Goal: Information Seeking & Learning: Learn about a topic

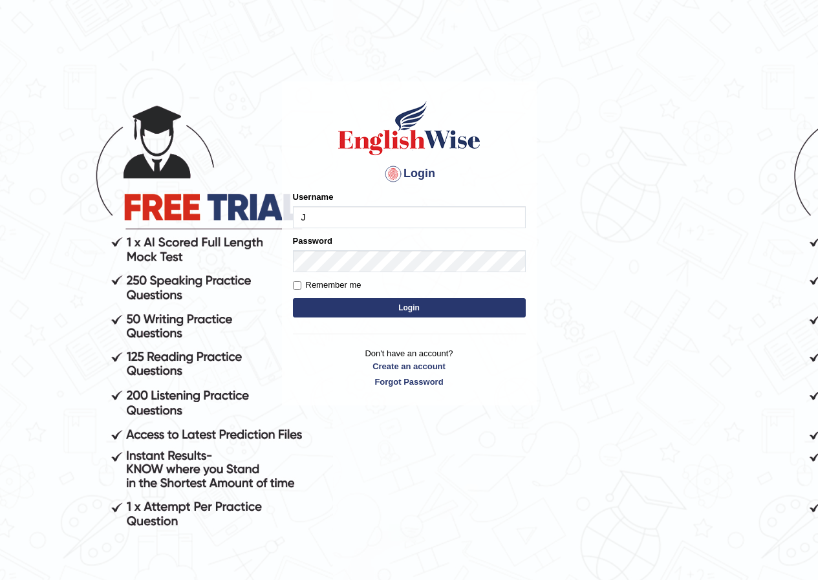
type input "Jose01"
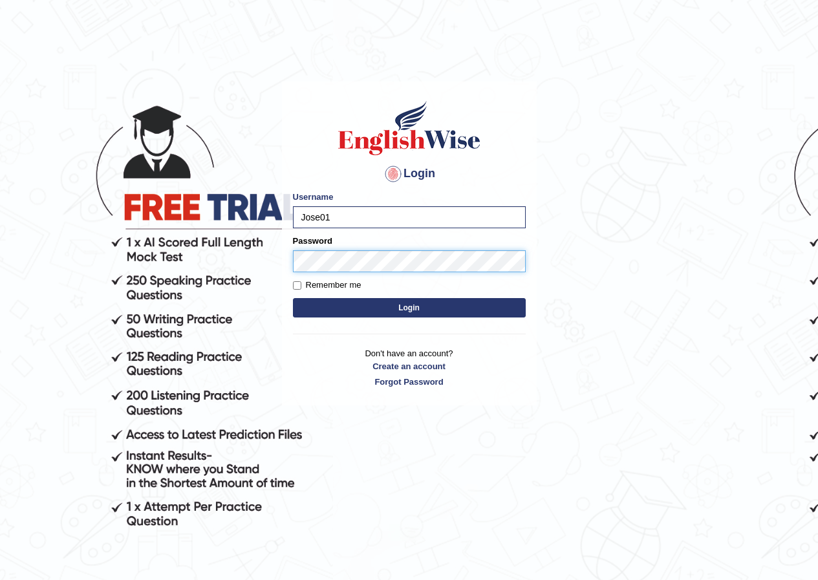
click at [293, 269] on button "Login" at bounding box center [409, 307] width 233 height 19
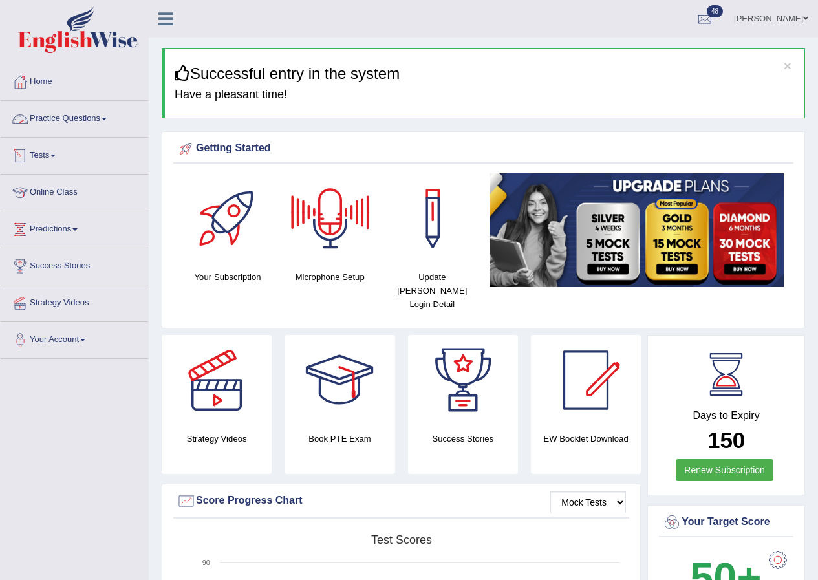
click at [102, 114] on link "Practice Questions" at bounding box center [75, 117] width 148 height 32
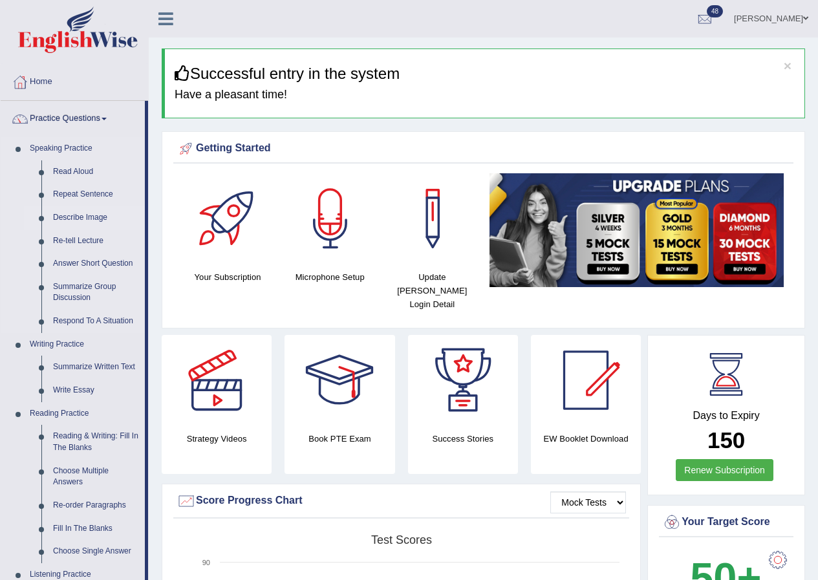
click at [81, 212] on link "Describe Image" at bounding box center [96, 217] width 98 height 23
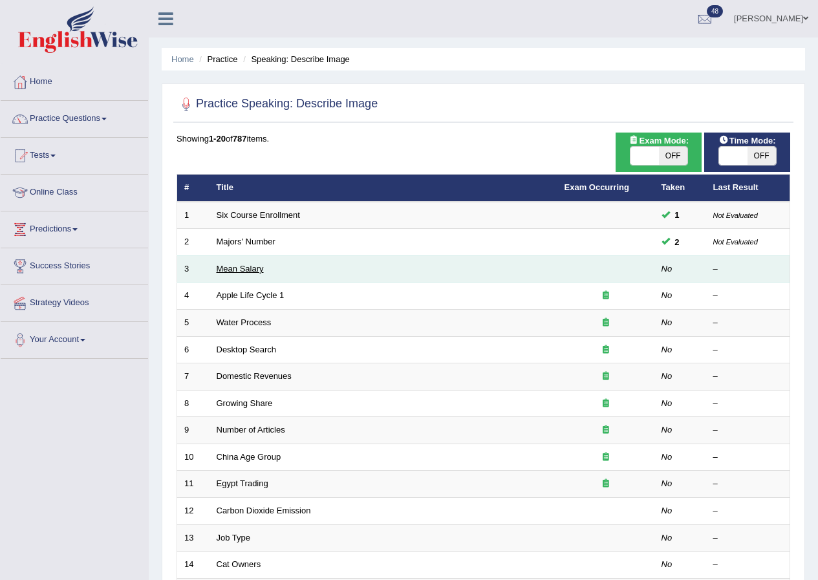
click at [248, 267] on link "Mean Salary" at bounding box center [240, 269] width 47 height 10
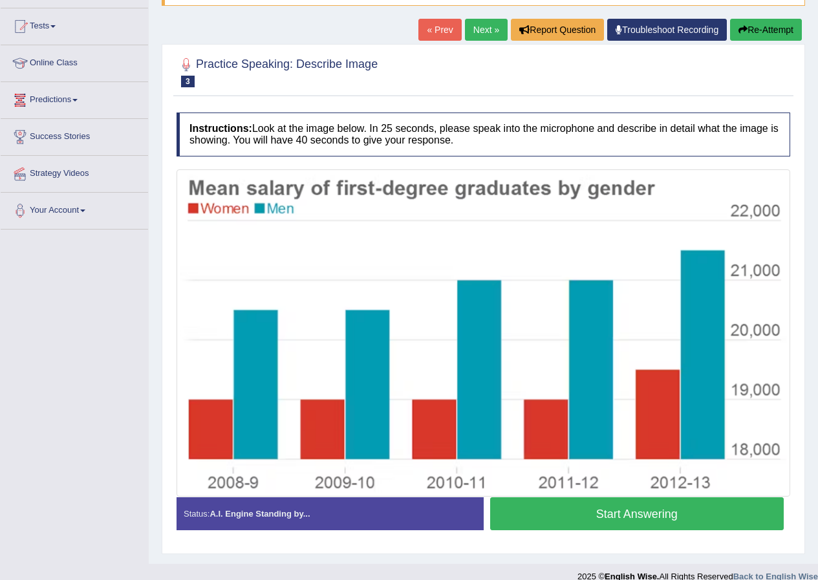
scroll to position [146, 0]
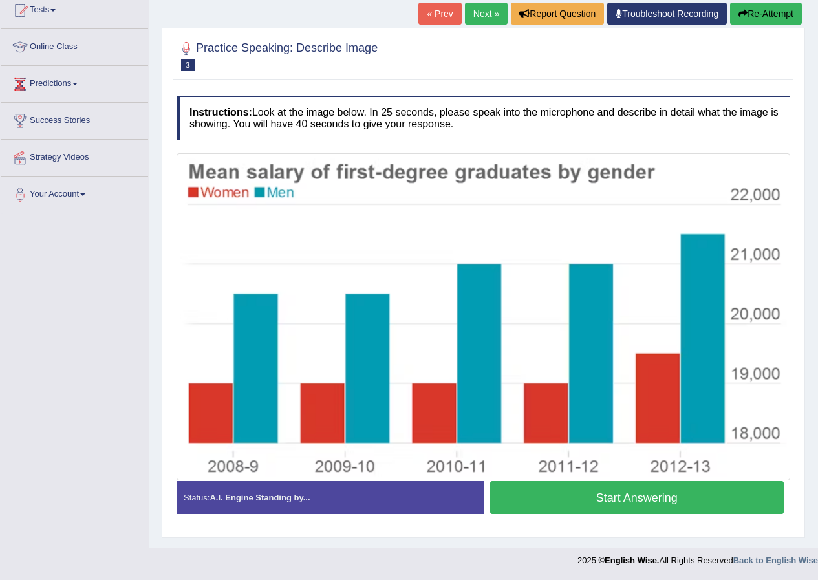
click at [631, 503] on button "Start Answering" at bounding box center [637, 497] width 294 height 33
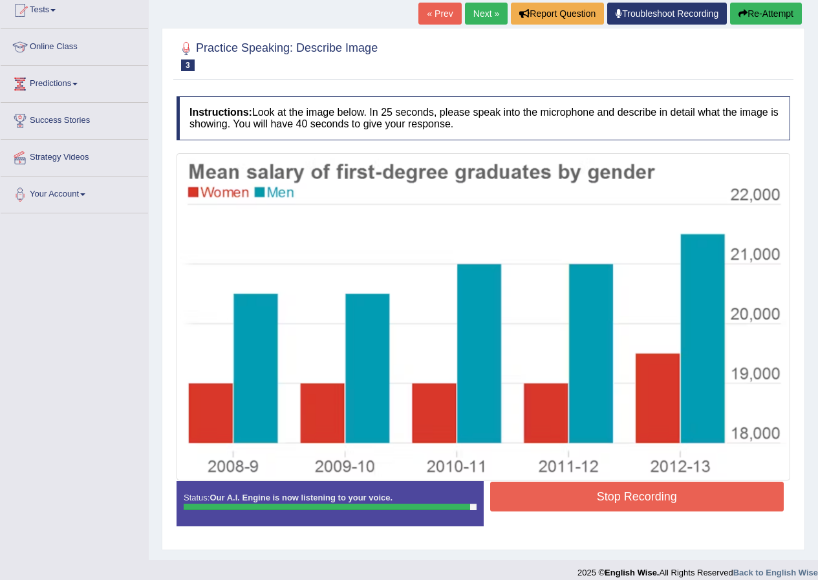
click at [670, 502] on button "Stop Recording" at bounding box center [637, 497] width 294 height 30
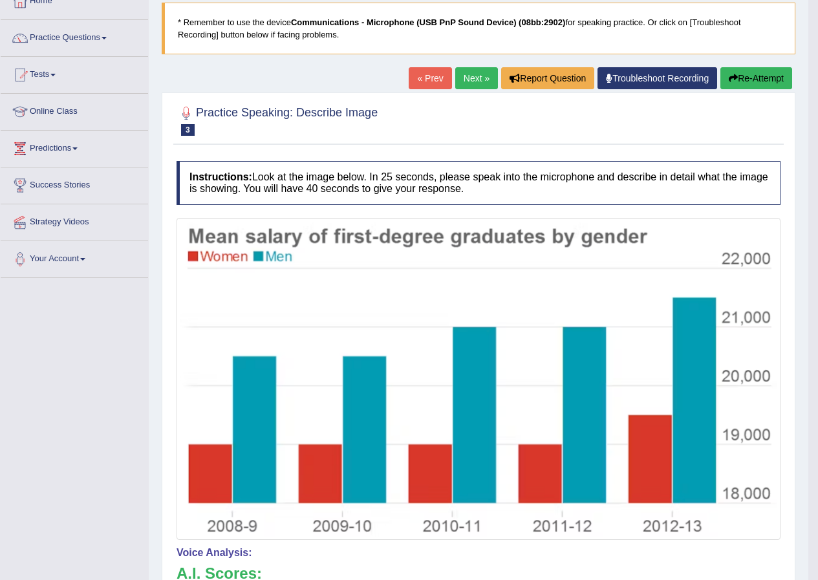
scroll to position [16, 0]
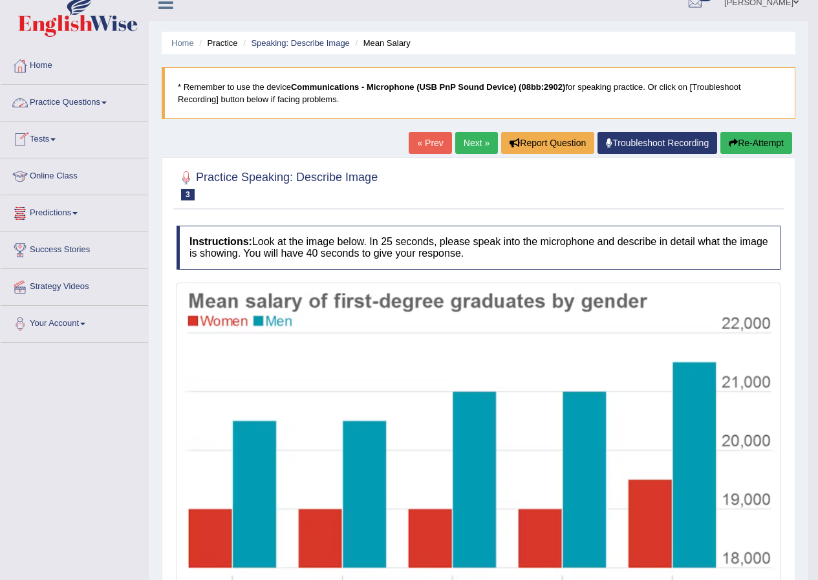
click at [106, 102] on span at bounding box center [104, 103] width 5 height 3
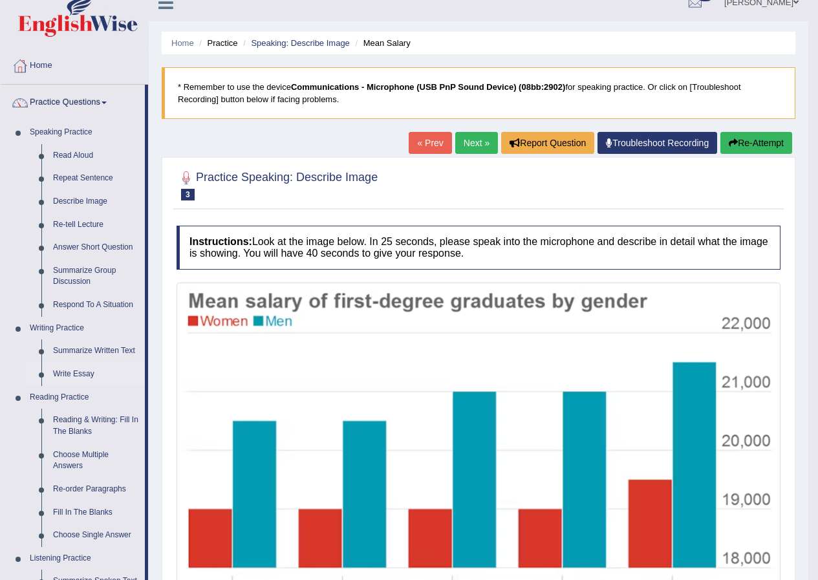
click at [73, 377] on link "Write Essay" at bounding box center [96, 374] width 98 height 23
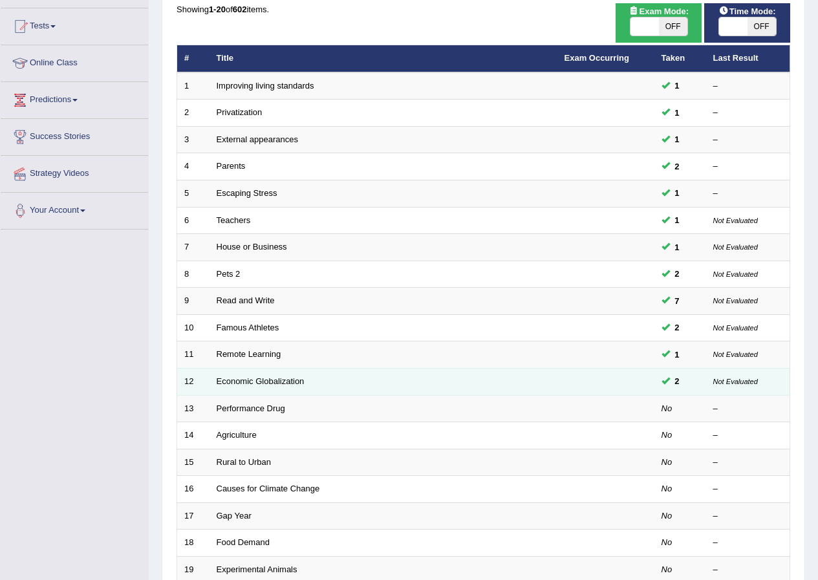
scroll to position [259, 0]
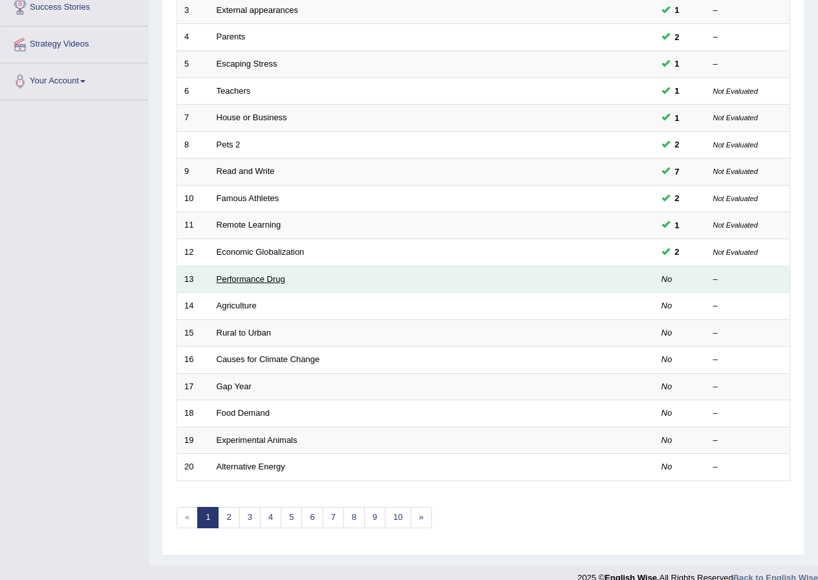
click at [273, 276] on link "Performance Drug" at bounding box center [251, 279] width 69 height 10
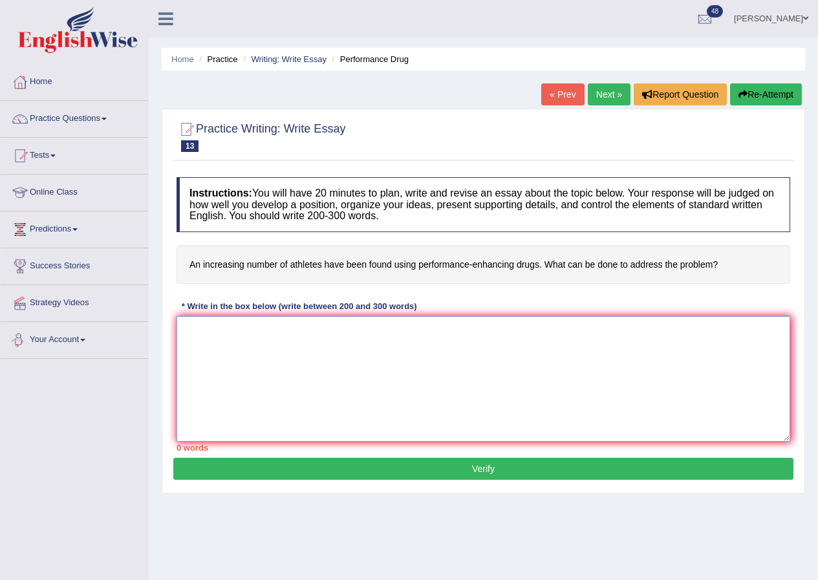
click at [320, 353] on textarea at bounding box center [484, 379] width 614 height 126
type textarea "o"
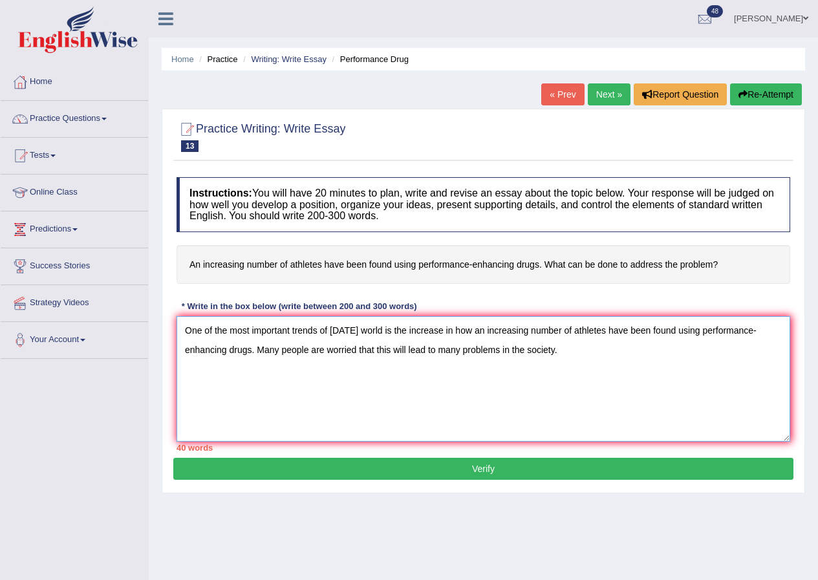
click at [525, 352] on textarea "One of the most important trends of today's world is the increase in how an inc…" at bounding box center [484, 379] width 614 height 126
click at [570, 356] on textarea "One of the most important trends of today's world is the increase in how an inc…" at bounding box center [484, 379] width 614 height 126
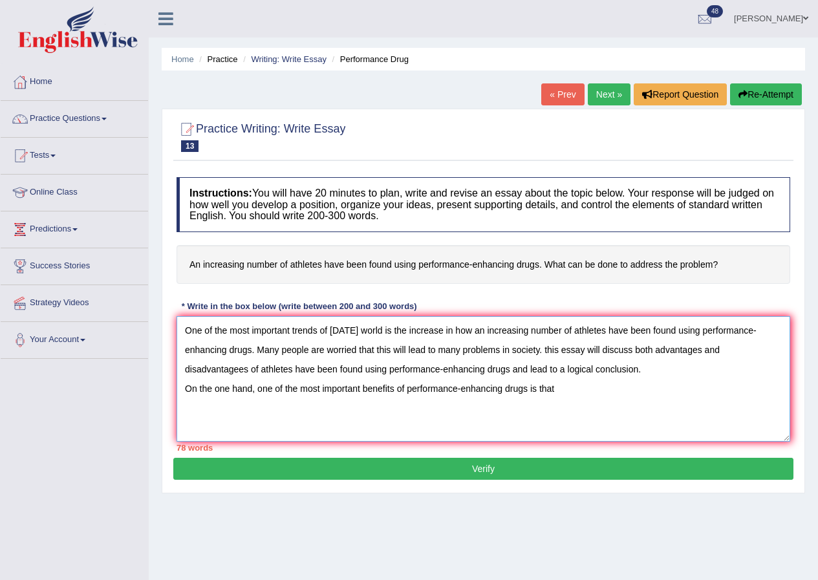
drag, startPoint x: 527, startPoint y: 393, endPoint x: 359, endPoint y: 384, distance: 167.8
click at [359, 384] on textarea "One of the most important trends of today's world is the increase in how an inc…" at bounding box center [484, 379] width 614 height 126
click at [403, 429] on textarea "One of the most important trends of today's world is the increase in how an inc…" at bounding box center [484, 379] width 614 height 126
click at [567, 389] on textarea "One of the most important trends of today's world is the increase in how an inc…" at bounding box center [484, 379] width 614 height 126
paste textarea "can provide significant advantages to athletes"
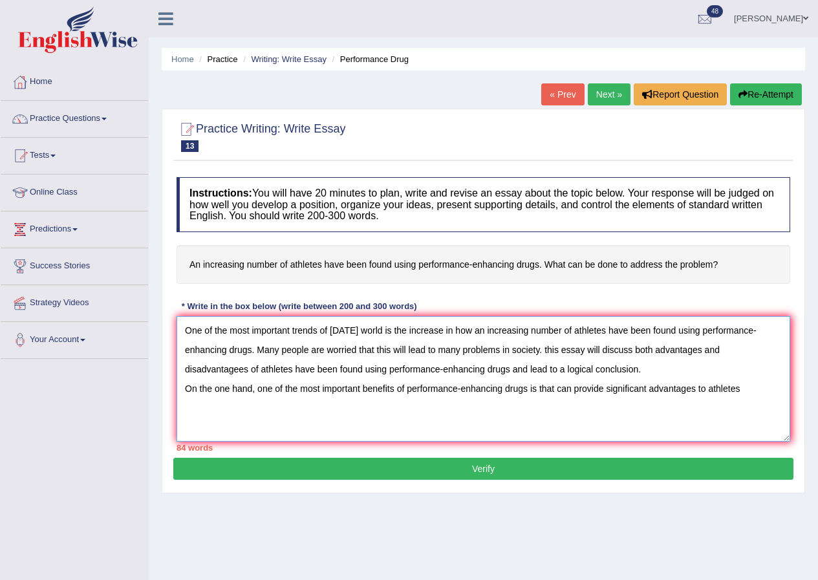
click at [556, 391] on textarea "One of the most important trends of today's world is the increase in how an inc…" at bounding box center [484, 379] width 614 height 126
click at [767, 392] on textarea "One of the most important trends of today's world is the increase in how an inc…" at bounding box center [484, 379] width 614 height 126
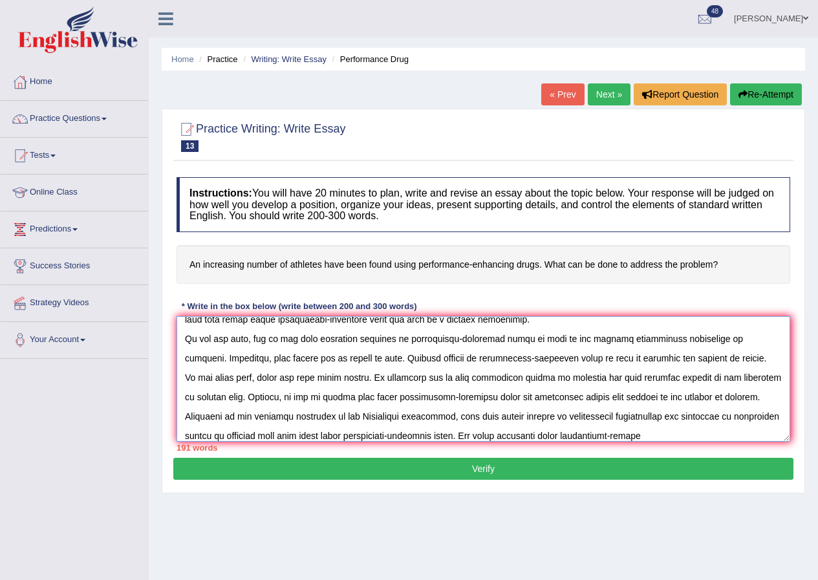
scroll to position [69, 0]
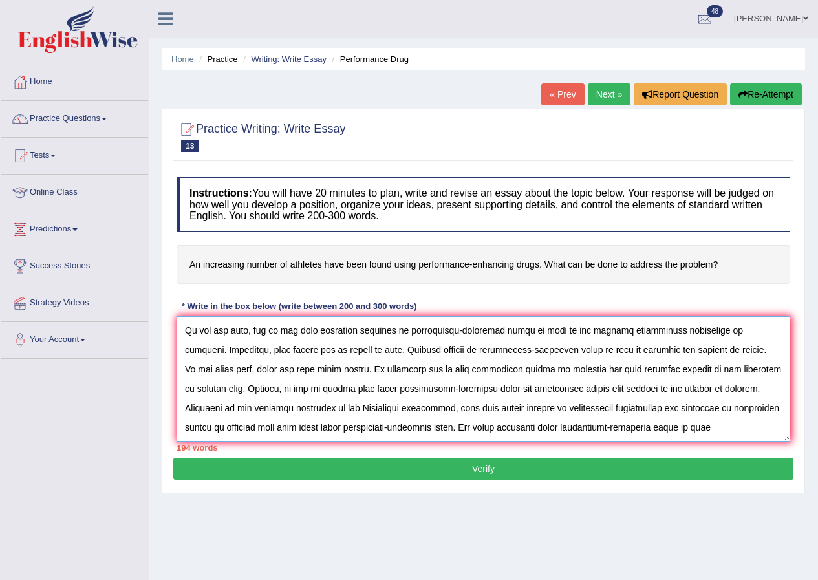
click at [331, 437] on textarea at bounding box center [484, 379] width 614 height 126
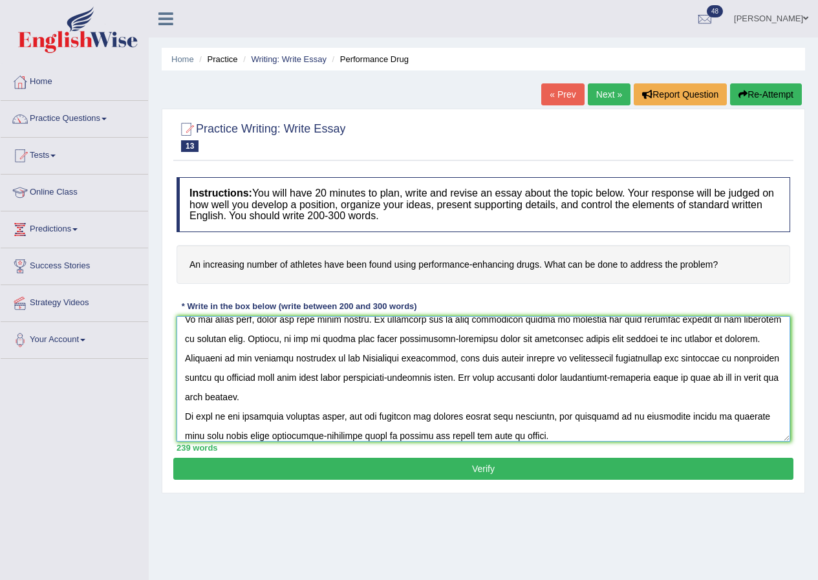
scroll to position [0, 0]
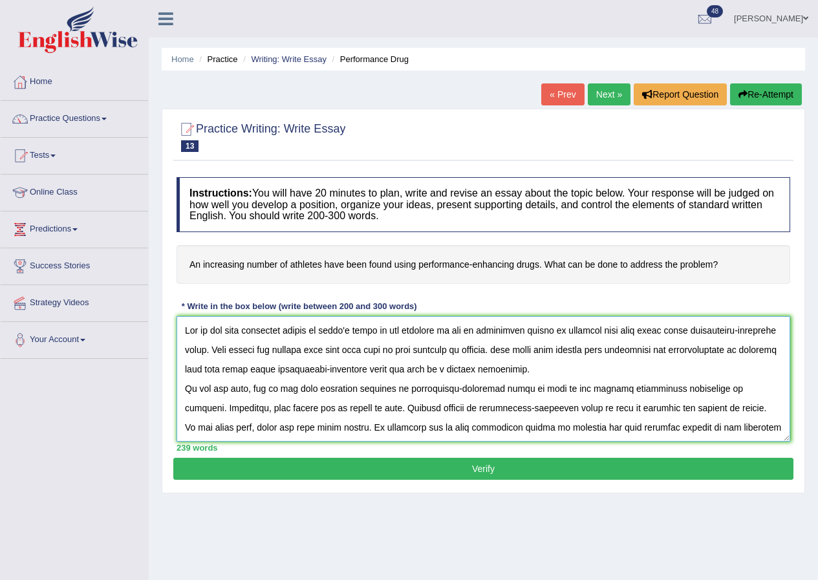
click at [547, 349] on textarea at bounding box center [484, 379] width 614 height 126
click at [245, 370] on textarea at bounding box center [484, 379] width 614 height 126
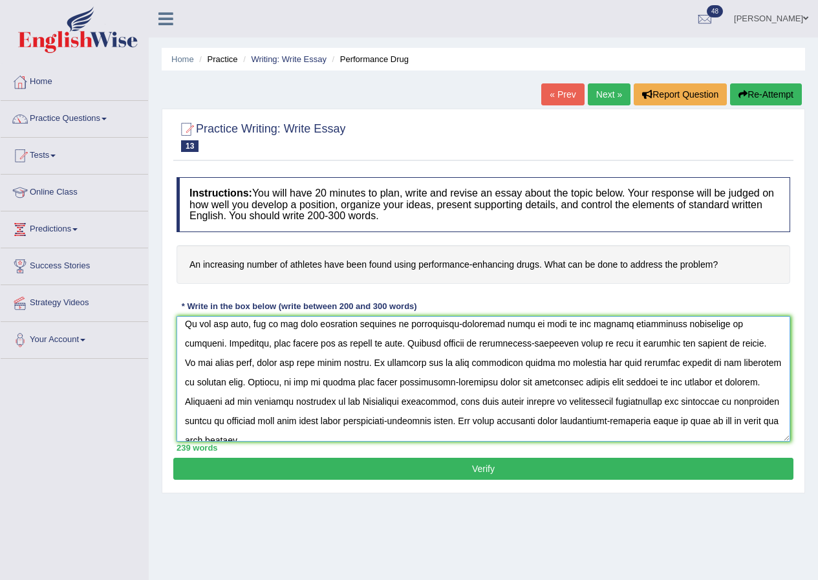
click at [195, 402] on textarea at bounding box center [484, 379] width 614 height 126
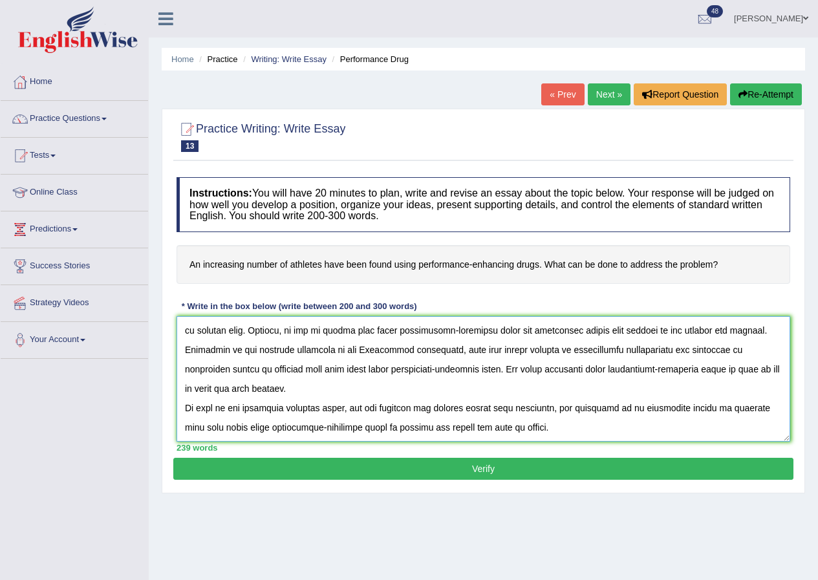
click at [655, 369] on textarea at bounding box center [484, 379] width 614 height 126
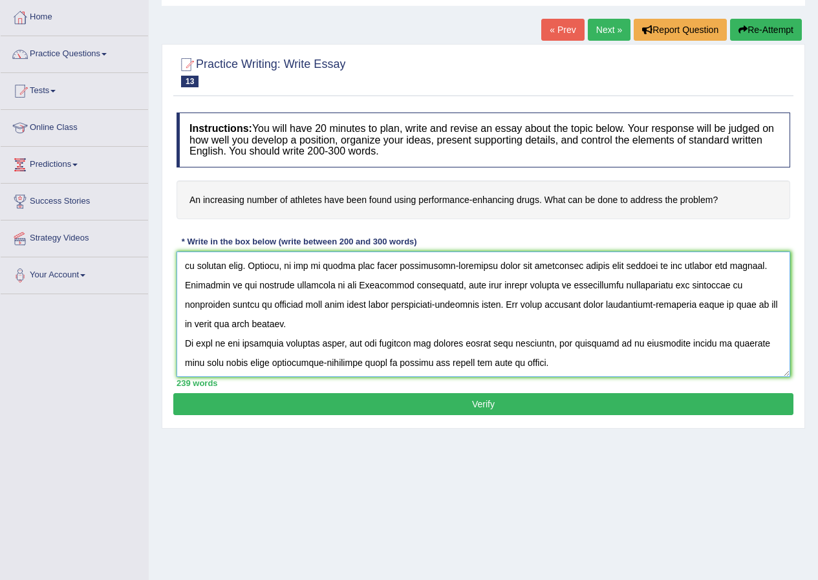
type textarea "One of the most important trends of today's world is the increase in how an inc…"
click at [571, 409] on button "Verify" at bounding box center [483, 404] width 620 height 22
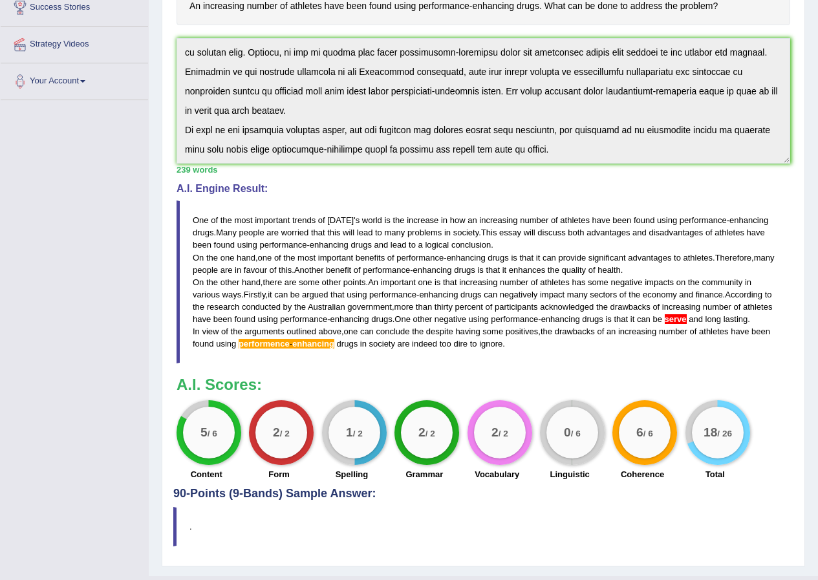
scroll to position [194, 0]
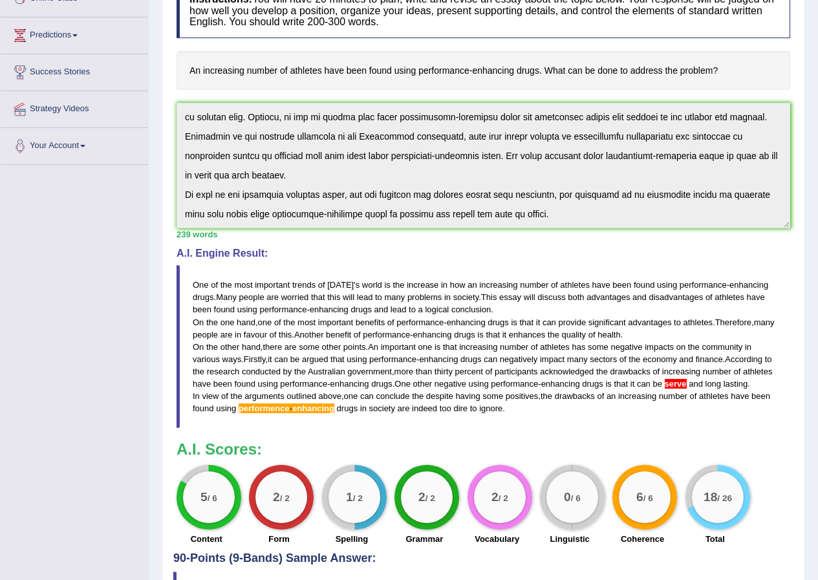
drag, startPoint x: 430, startPoint y: 223, endPoint x: 717, endPoint y: 230, distance: 287.3
click at [717, 230] on div "239 words" at bounding box center [484, 234] width 614 height 12
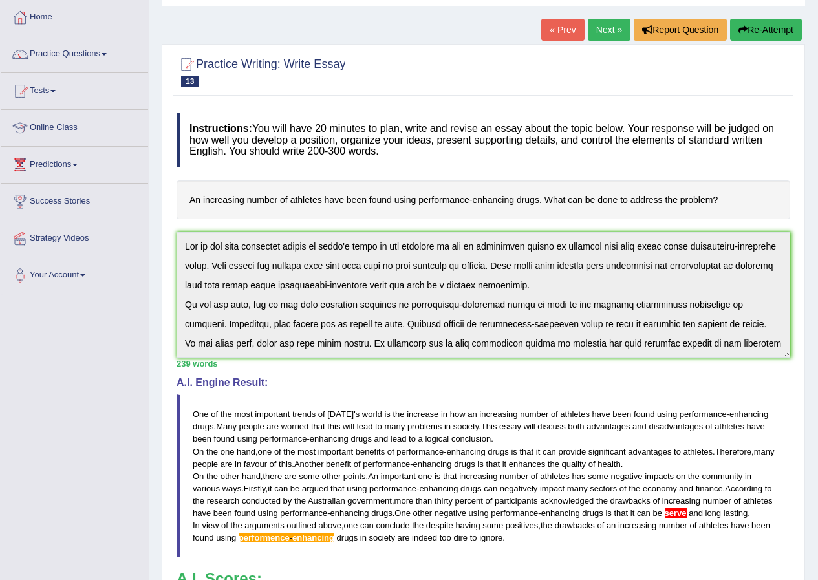
scroll to position [0, 0]
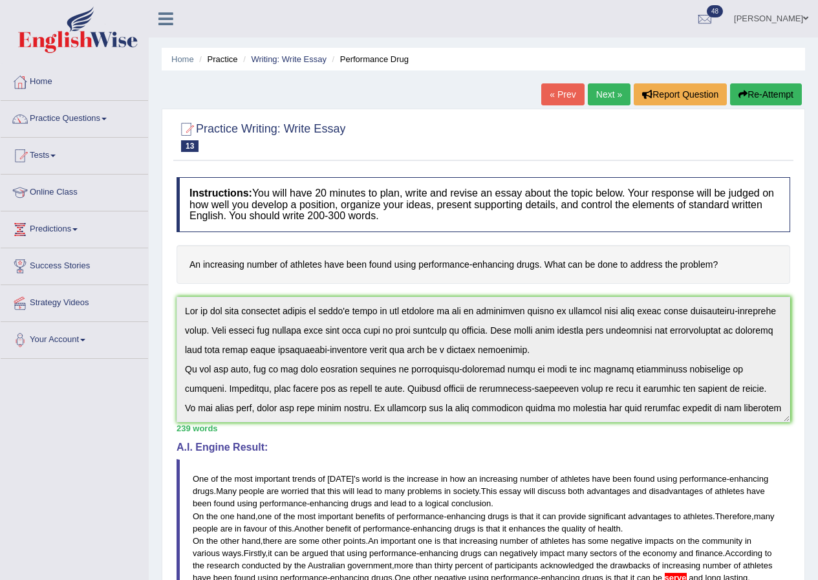
click at [781, 93] on button "Re-Attempt" at bounding box center [766, 94] width 72 height 22
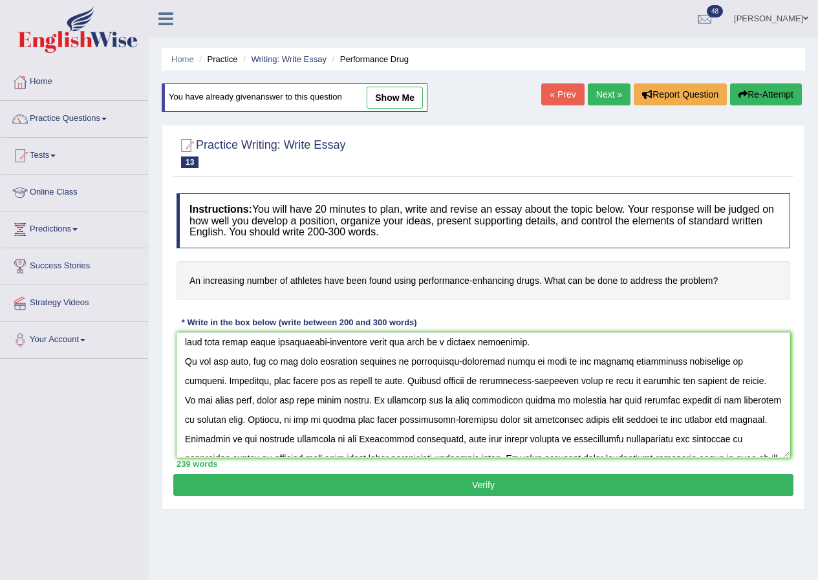
scroll to position [108, 0]
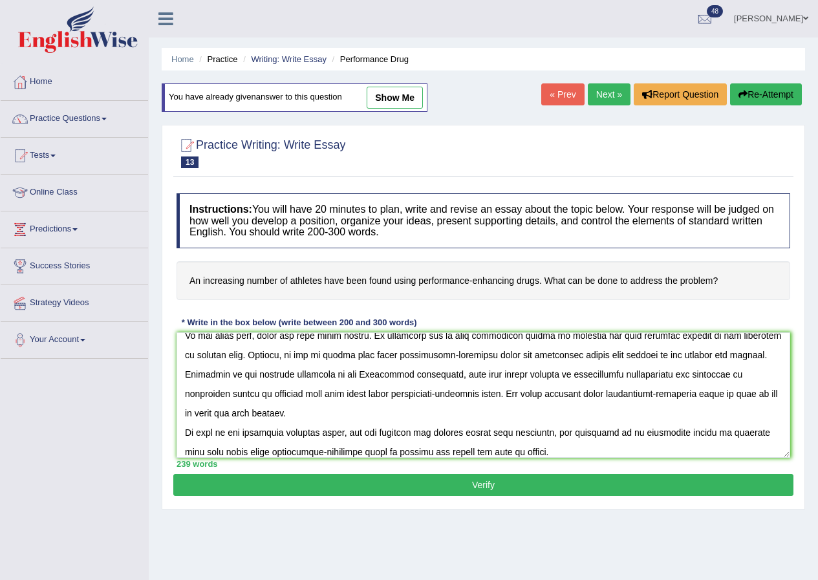
click at [339, 413] on textarea at bounding box center [484, 396] width 614 height 126
click at [314, 452] on textarea at bounding box center [484, 396] width 614 height 126
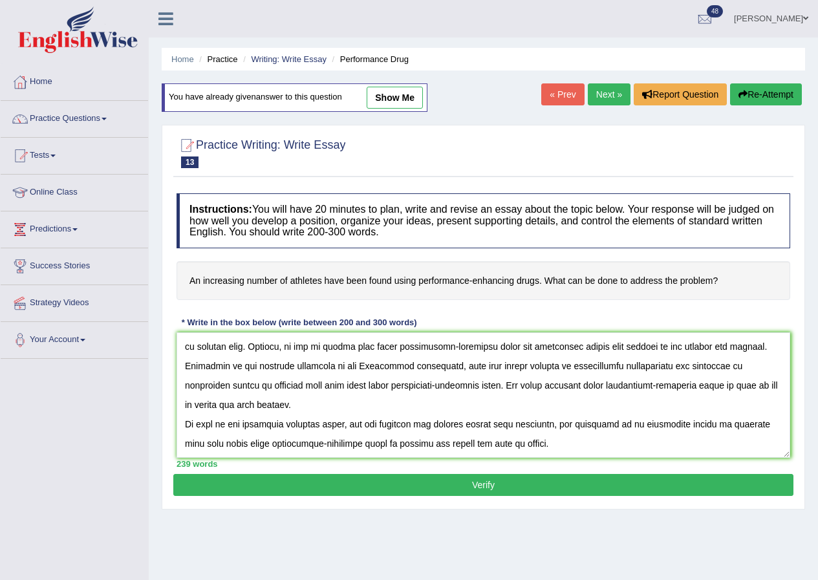
type textarea "One of the most important trends of today's world is the increase in how an inc…"
click at [536, 488] on button "Verify" at bounding box center [483, 485] width 620 height 22
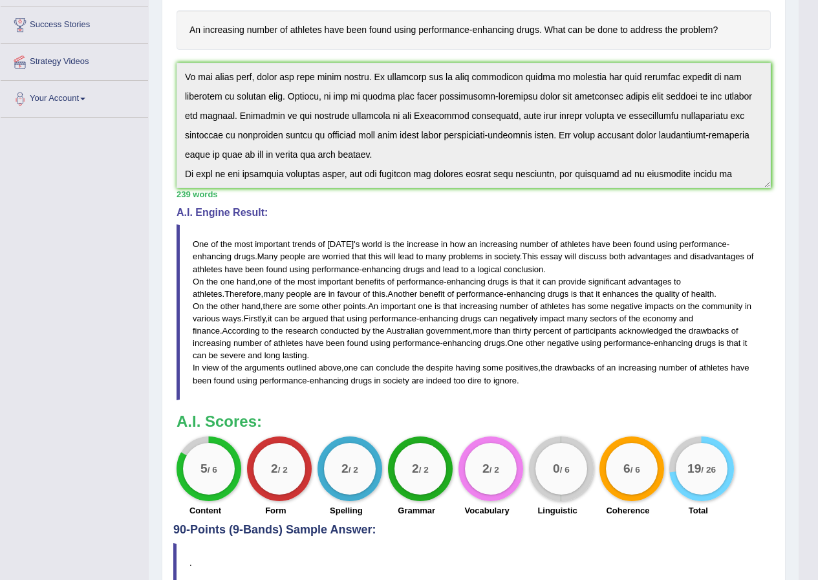
scroll to position [0, 0]
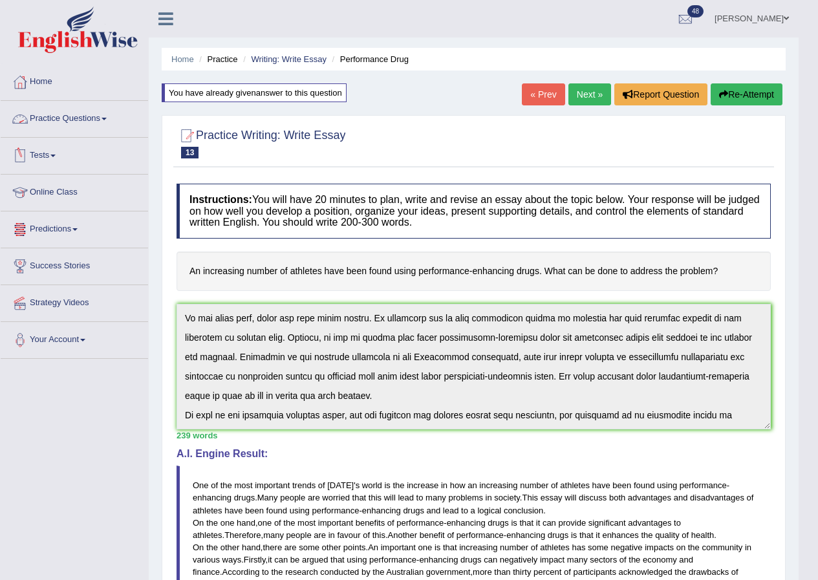
click at [107, 118] on span at bounding box center [104, 119] width 5 height 3
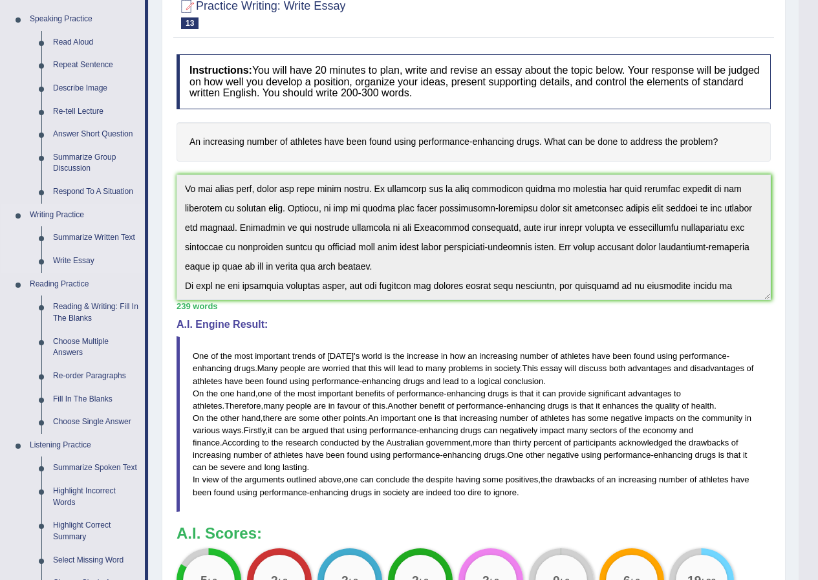
scroll to position [194, 0]
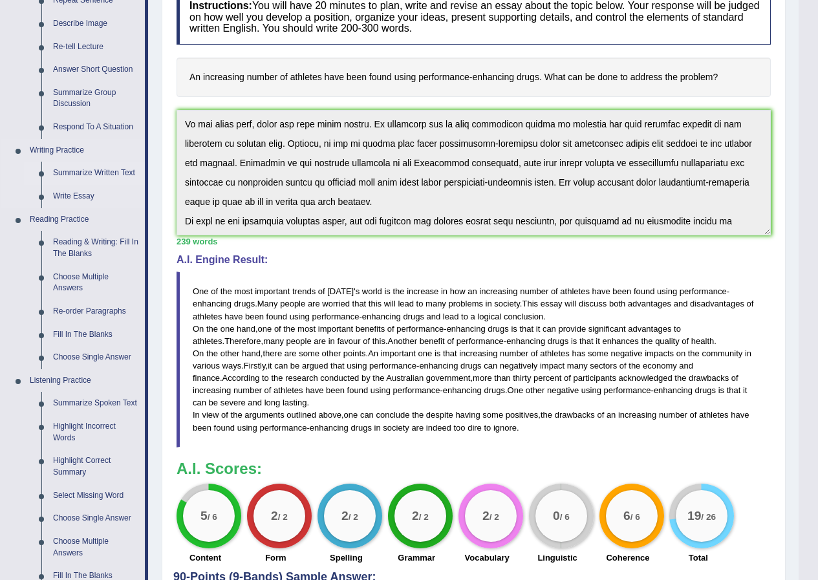
click at [80, 170] on link "Summarize Written Text" at bounding box center [96, 173] width 98 height 23
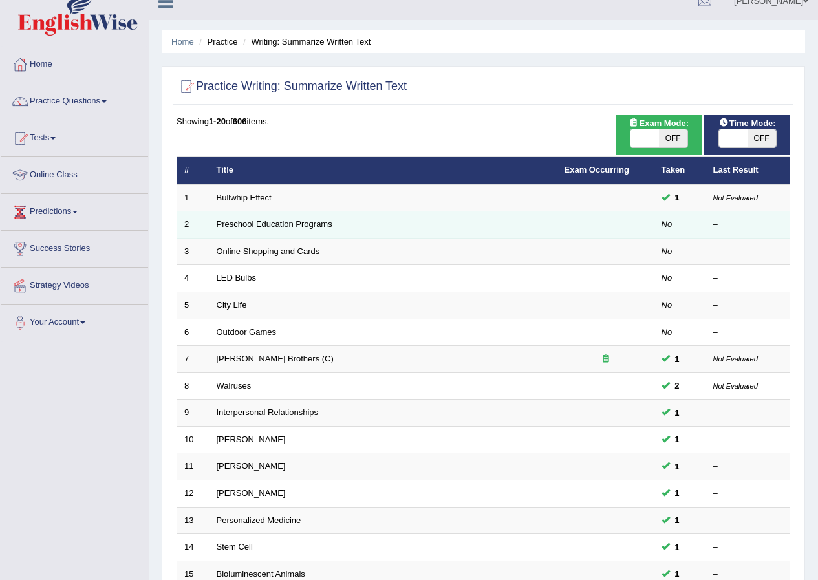
click at [331, 230] on td "Preschool Education Programs" at bounding box center [384, 225] width 348 height 27
click at [275, 221] on link "Preschool Education Programs" at bounding box center [275, 224] width 116 height 10
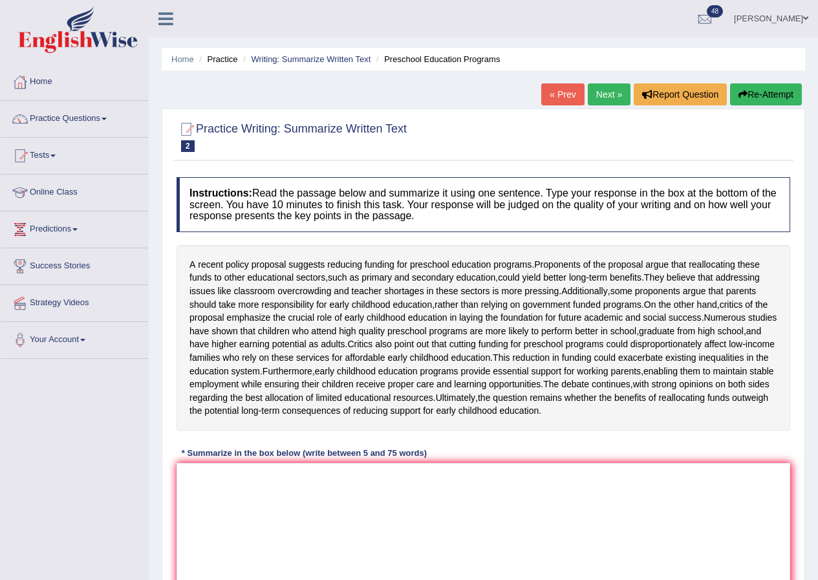
scroll to position [65, 0]
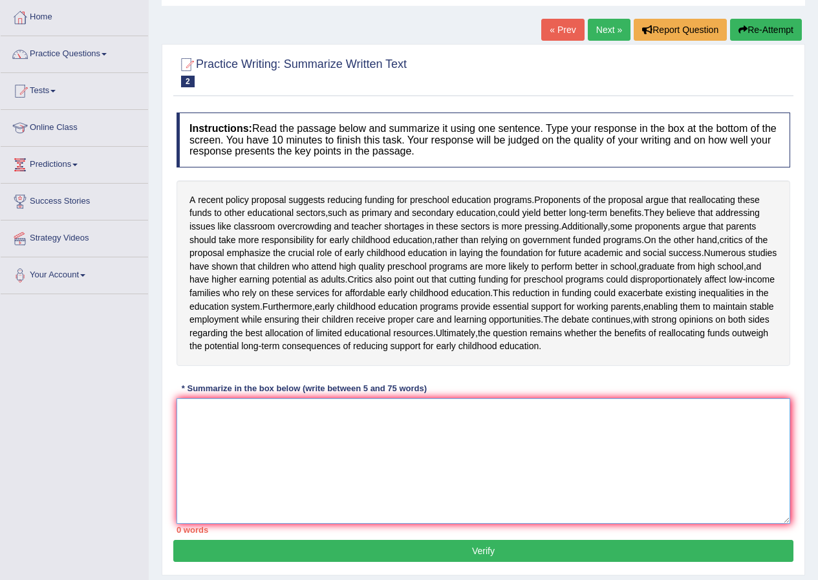
click at [280, 485] on textarea at bounding box center [484, 462] width 614 height 126
type textarea "The passage outlines"
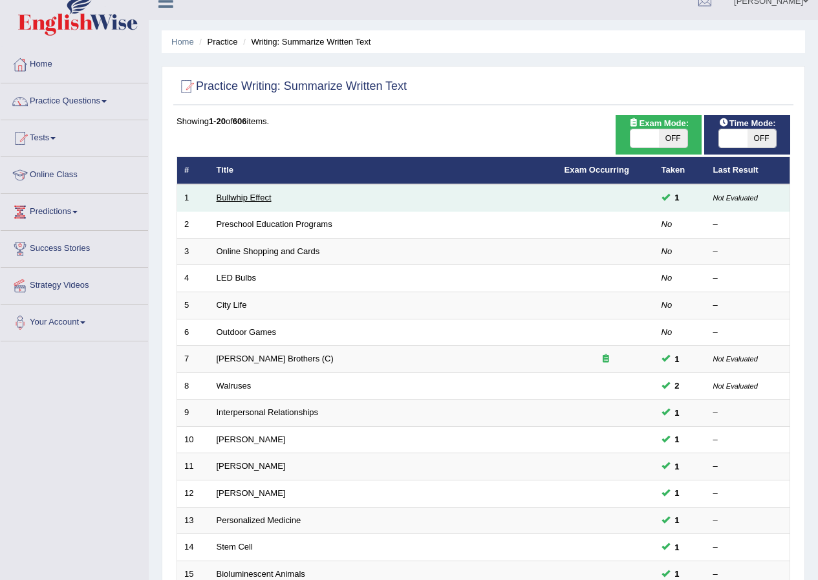
click at [239, 197] on link "Bullwhip Effect" at bounding box center [244, 198] width 55 height 10
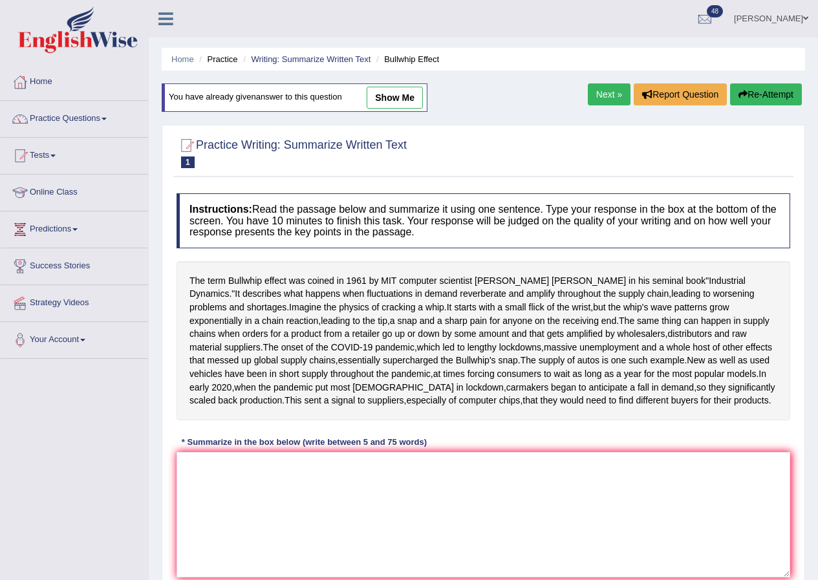
click at [400, 96] on link "show me" at bounding box center [395, 98] width 56 height 22
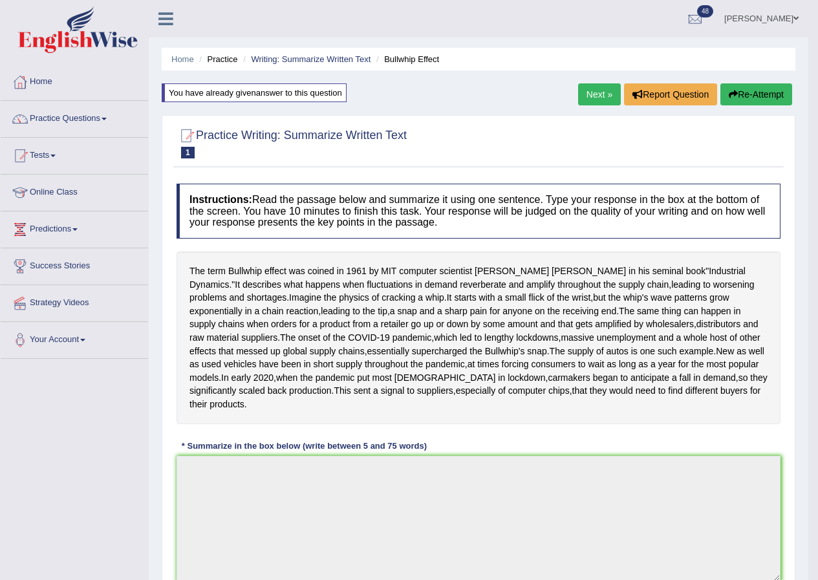
type textarea "The passage outlines, the term Bullwhip effect was coined in [DATE] by MIT comp…"
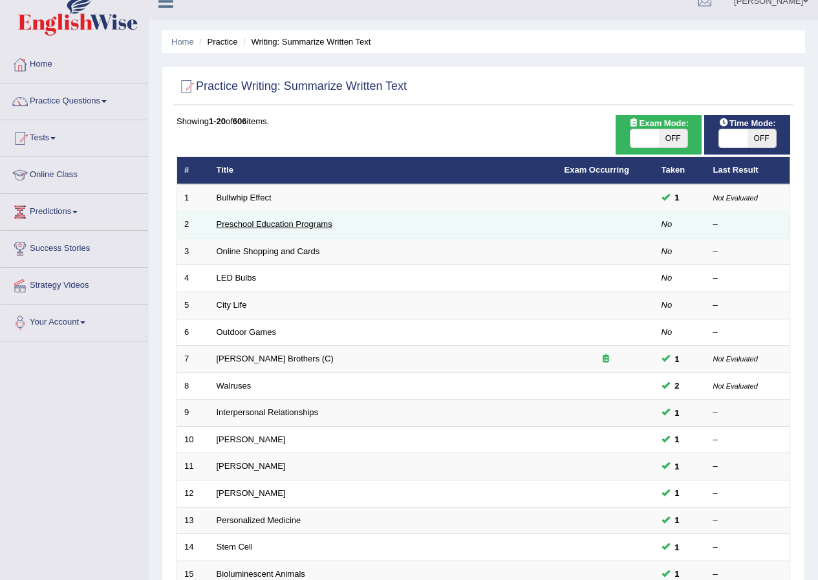
click at [298, 223] on link "Preschool Education Programs" at bounding box center [275, 224] width 116 height 10
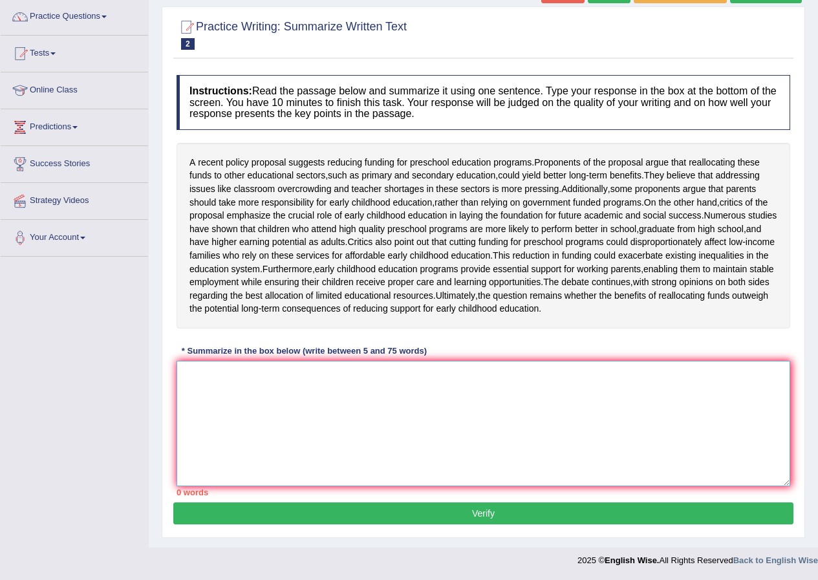
click at [338, 421] on textarea at bounding box center [484, 424] width 614 height 126
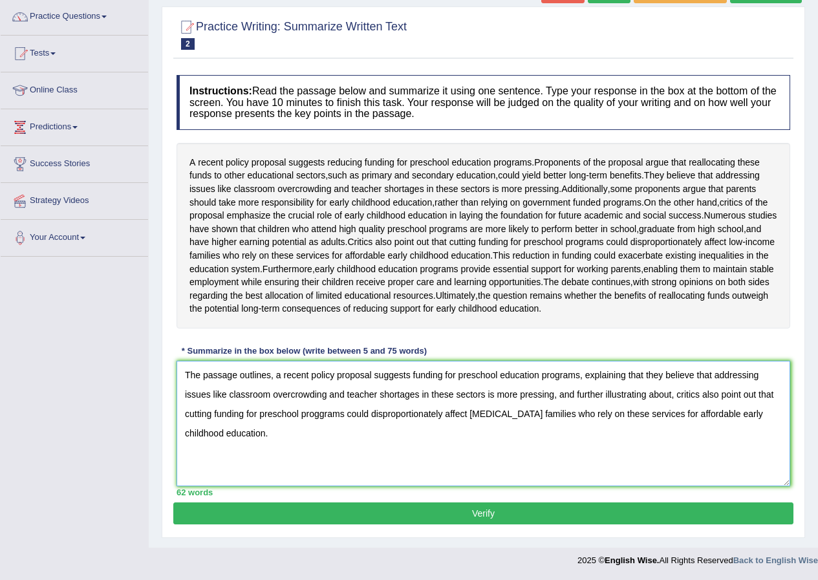
type textarea "The passage outlines, a recent policy proposal suggests funding for preschool e…"
click at [27, 379] on div "Toggle navigation Home Practice Questions Speaking Practice Read Aloud Repeat S…" at bounding box center [409, 236] width 818 height 676
click at [516, 523] on button "Verify" at bounding box center [483, 514] width 620 height 22
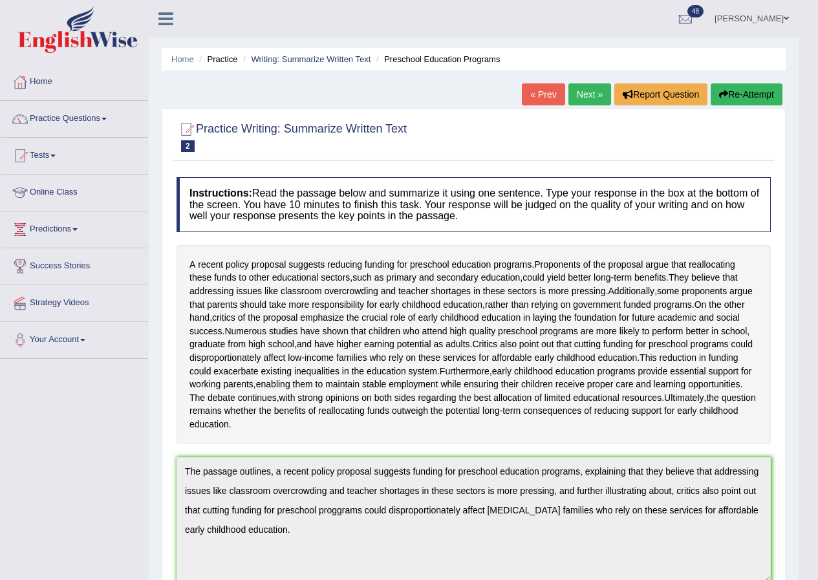
click at [748, 17] on link "Jose Romuel Samaniego" at bounding box center [752, 17] width 94 height 34
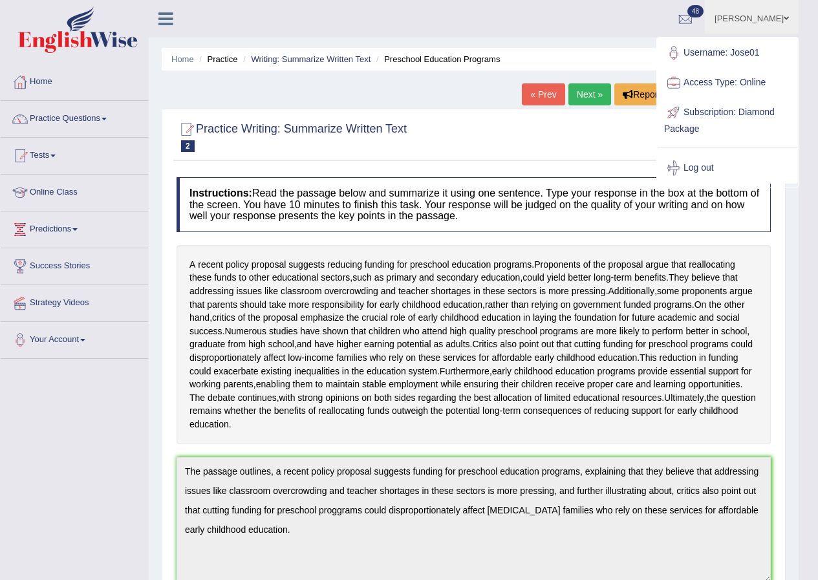
click at [702, 166] on link "Log out" at bounding box center [728, 168] width 140 height 30
